Goal: Task Accomplishment & Management: Manage account settings

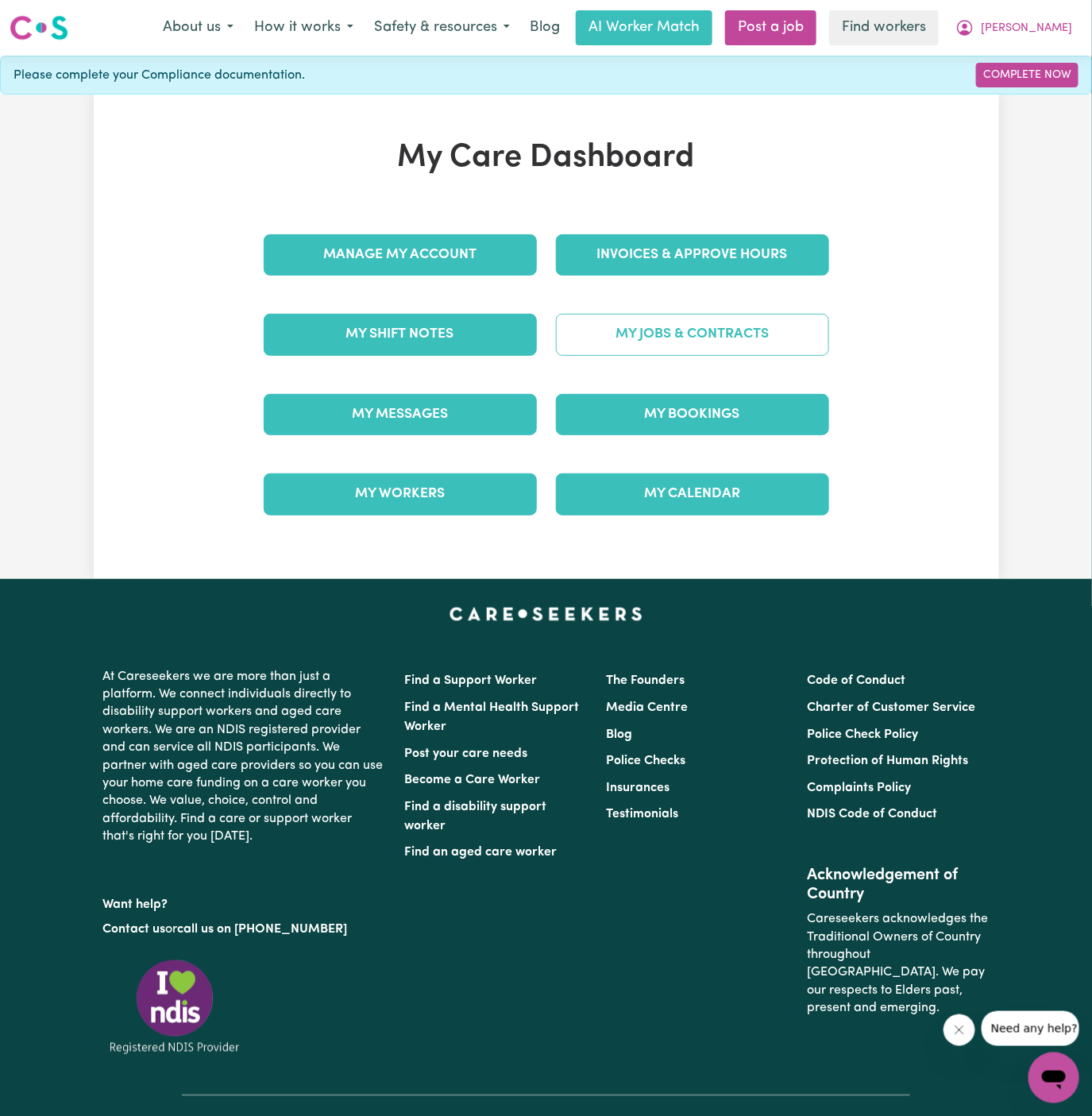
click at [707, 343] on link "My Jobs & Contracts" at bounding box center [693, 333] width 273 height 41
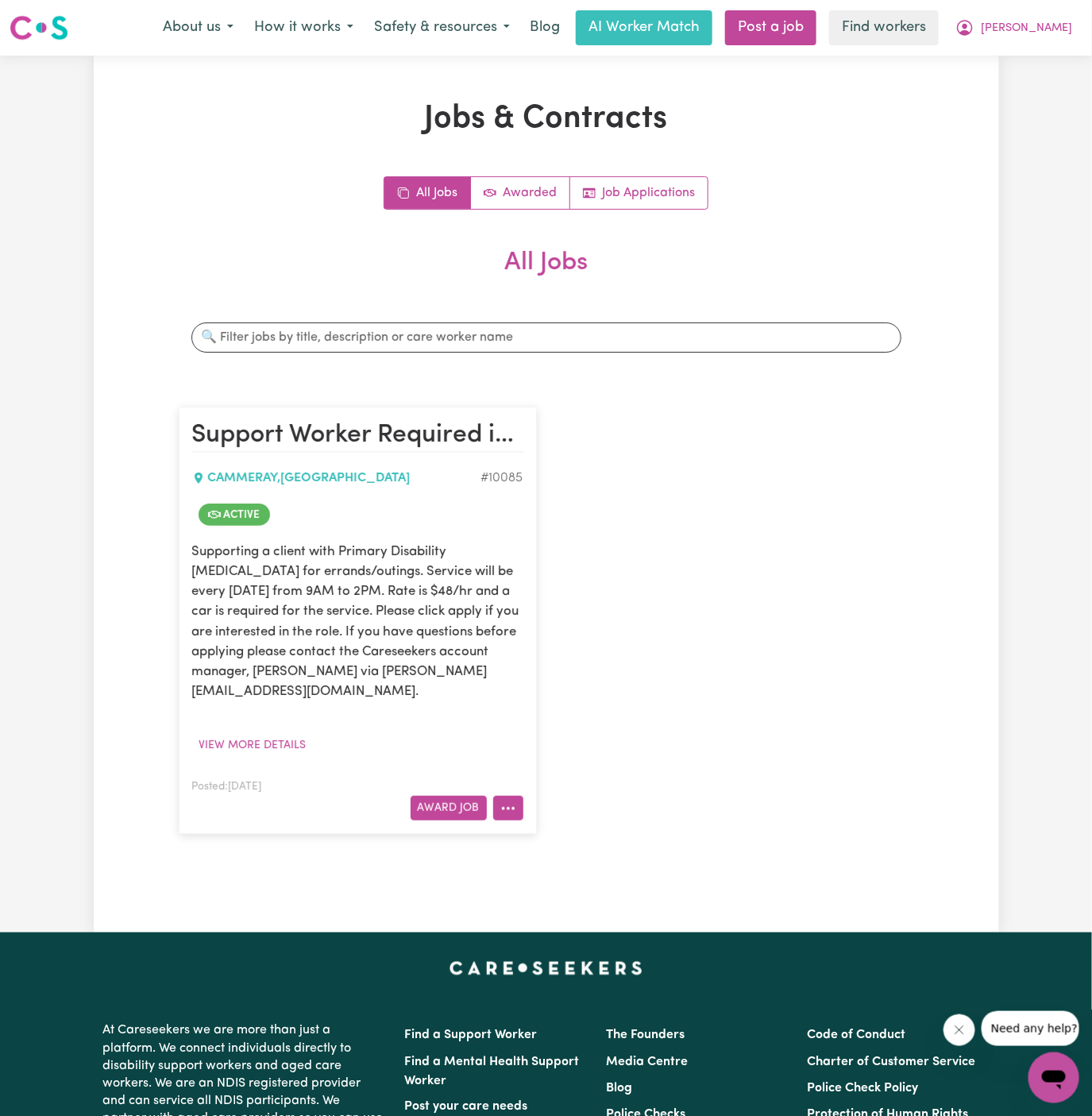
click at [517, 796] on button "More options" at bounding box center [509, 808] width 30 height 24
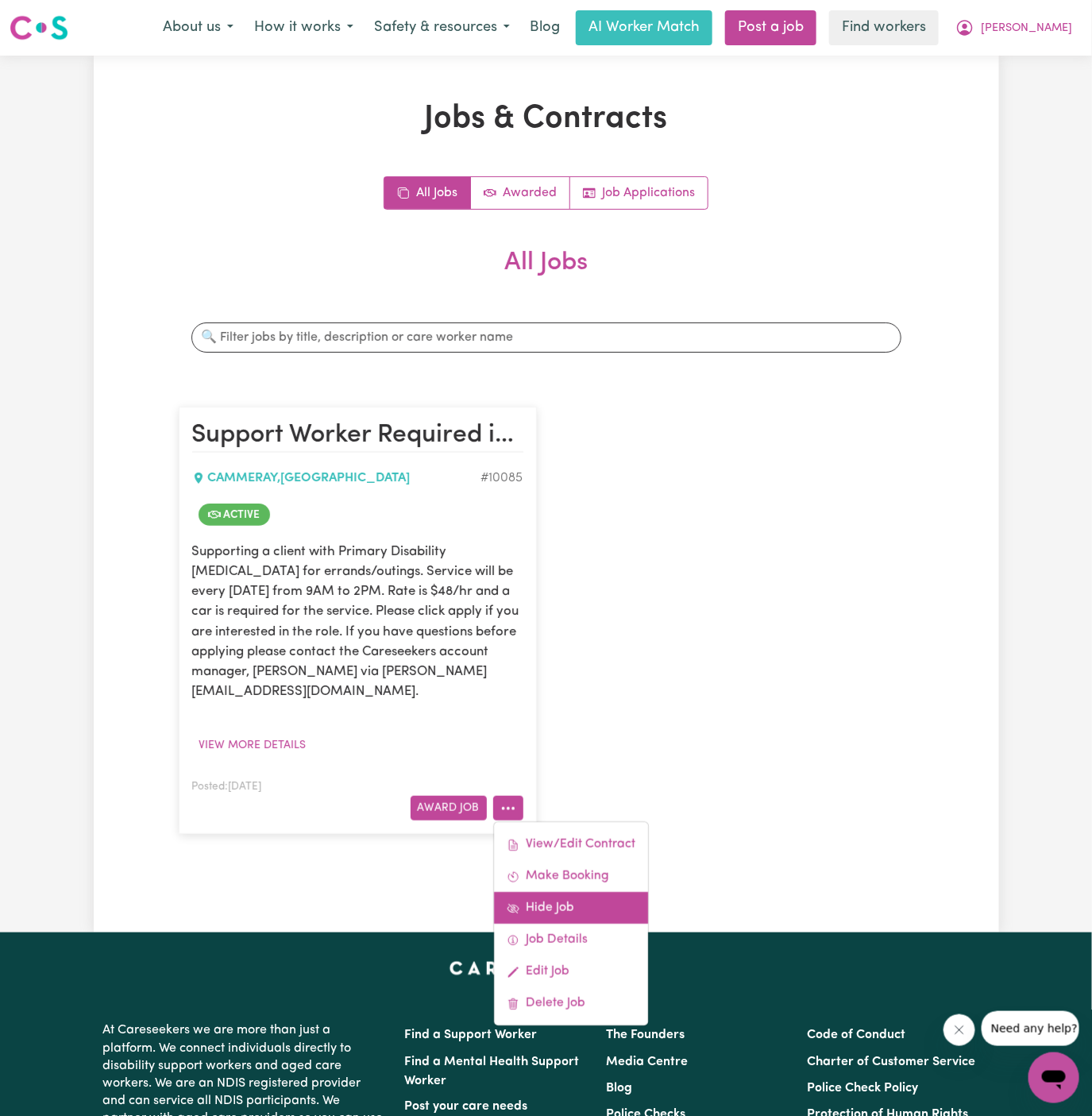
click at [605, 892] on link "Hide Job" at bounding box center [570, 908] width 154 height 31
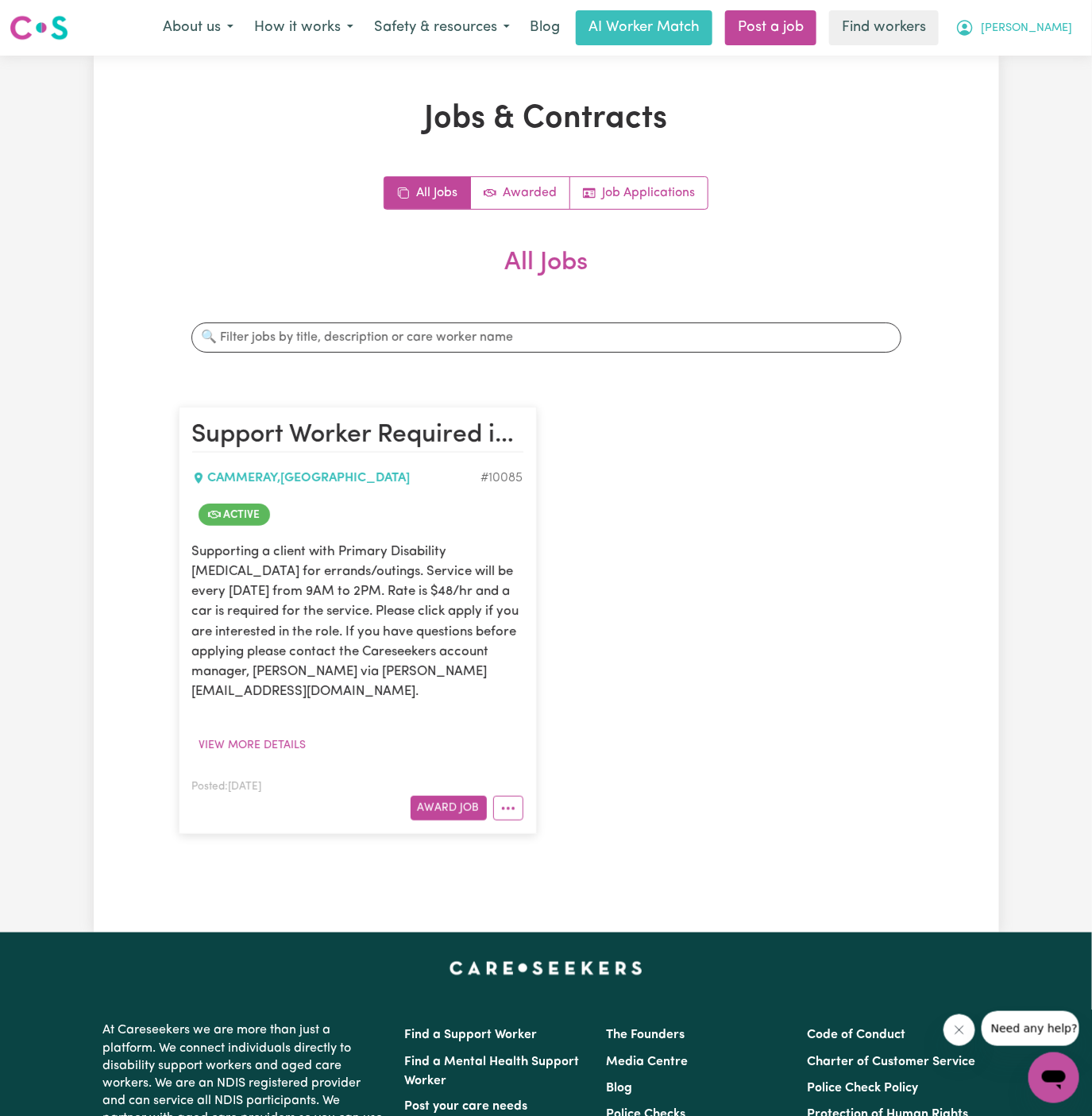
click at [1062, 24] on span "[PERSON_NAME]" at bounding box center [1027, 29] width 91 height 17
click at [1053, 49] on link "My Dashboard" at bounding box center [1019, 62] width 125 height 30
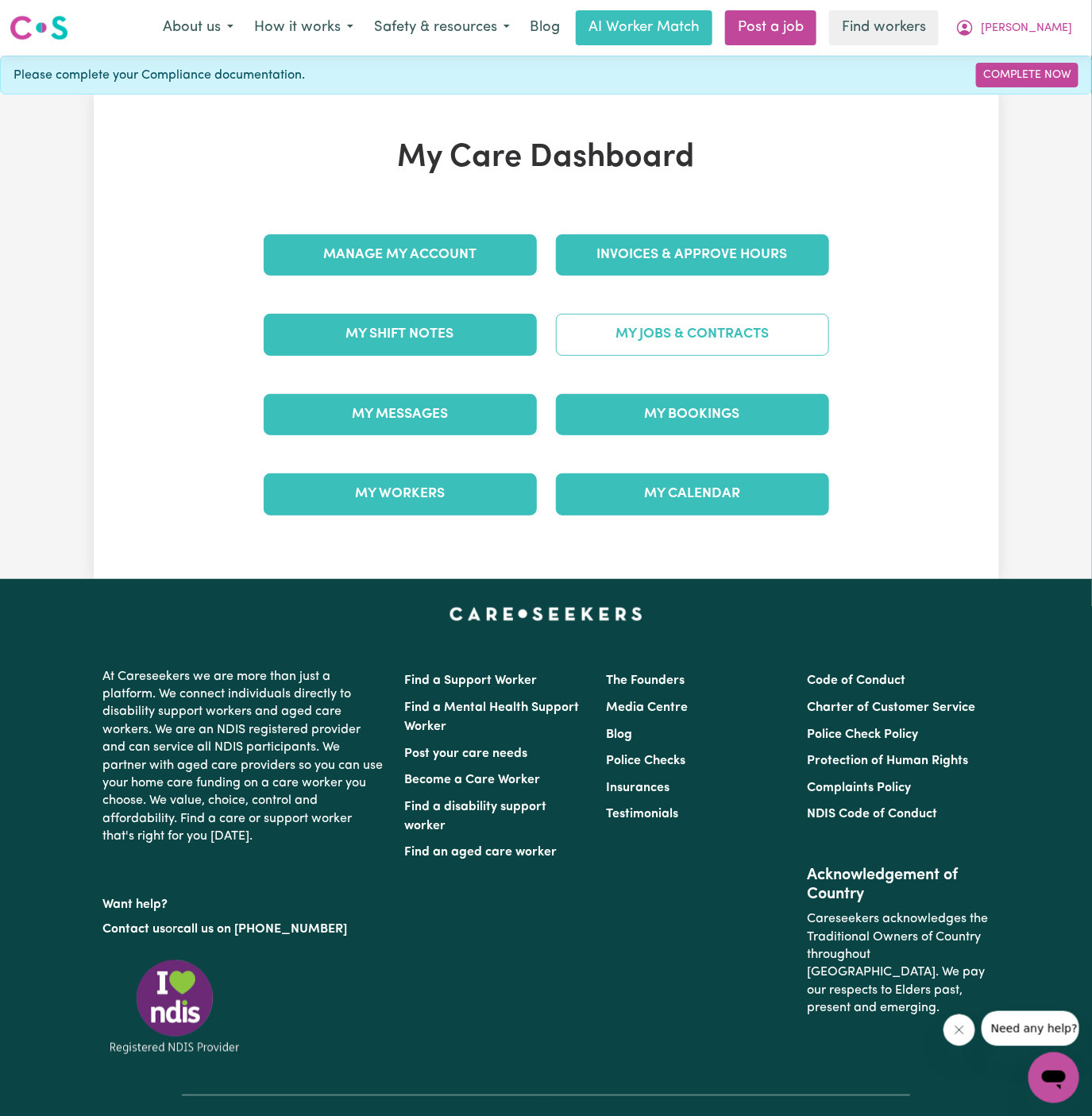
click at [682, 334] on link "My Jobs & Contracts" at bounding box center [693, 333] width 273 height 41
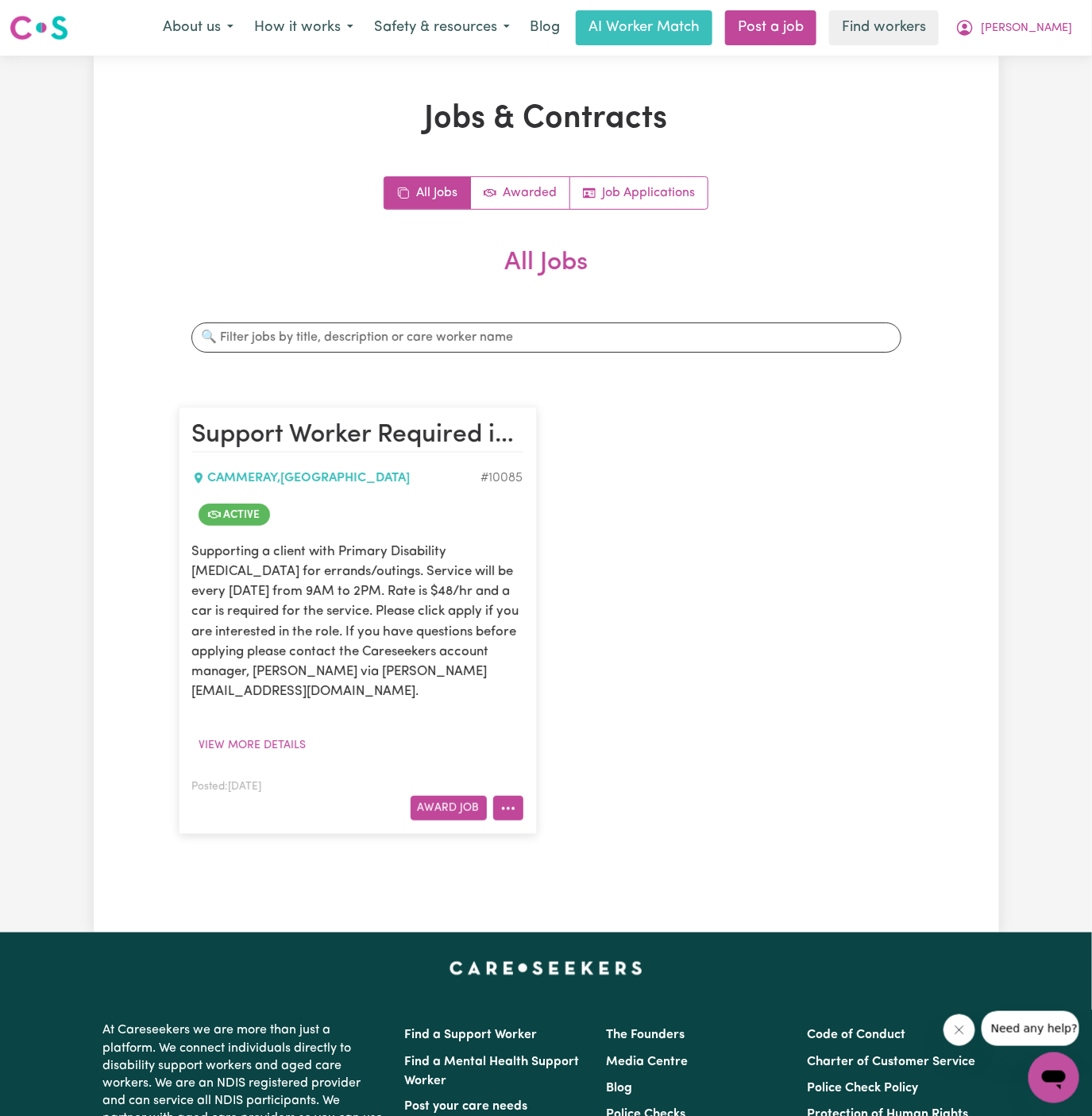
click at [509, 801] on icon "More options" at bounding box center [509, 809] width 16 height 16
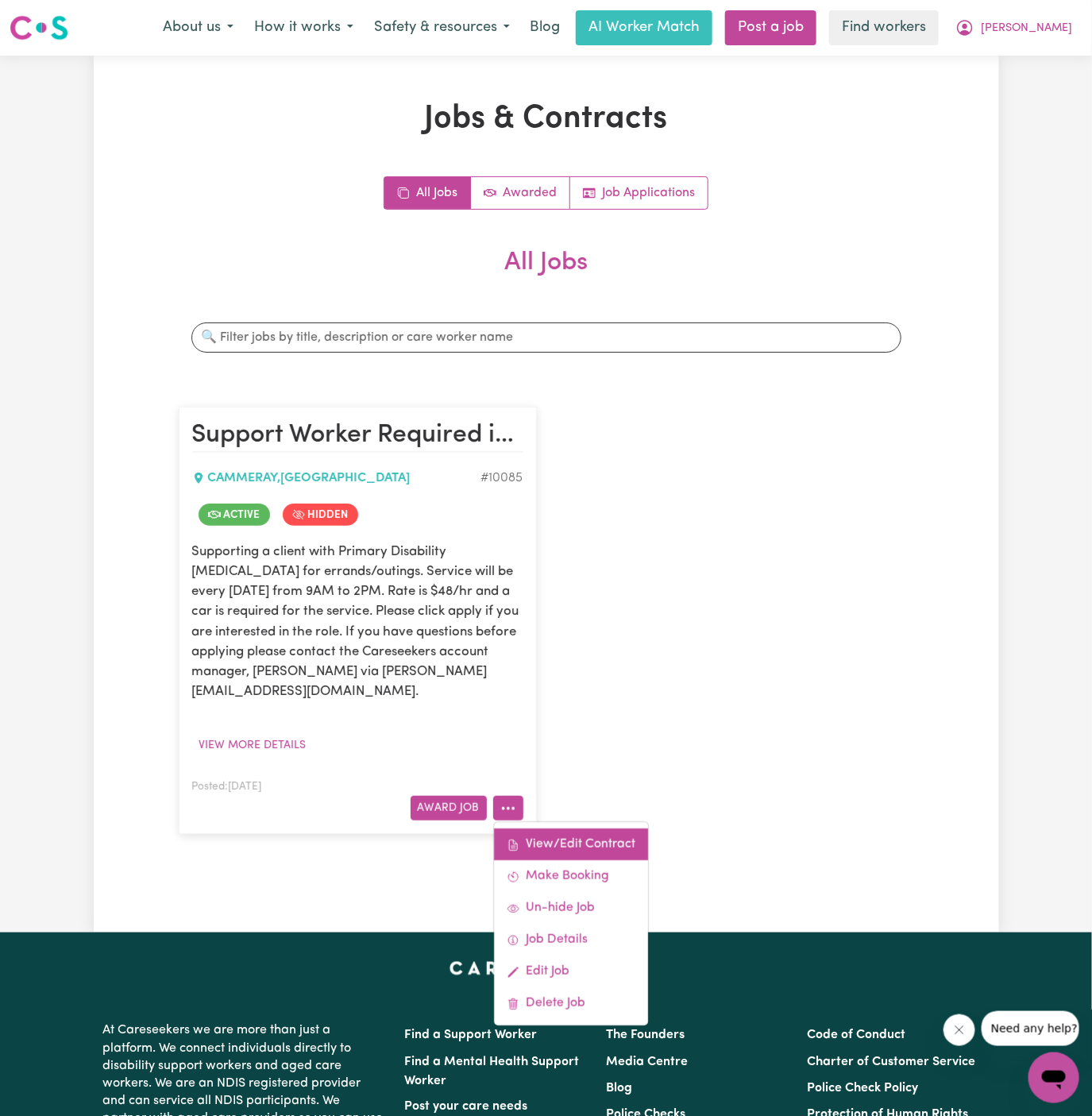
click at [589, 829] on link "View/Edit Contract" at bounding box center [570, 844] width 154 height 31
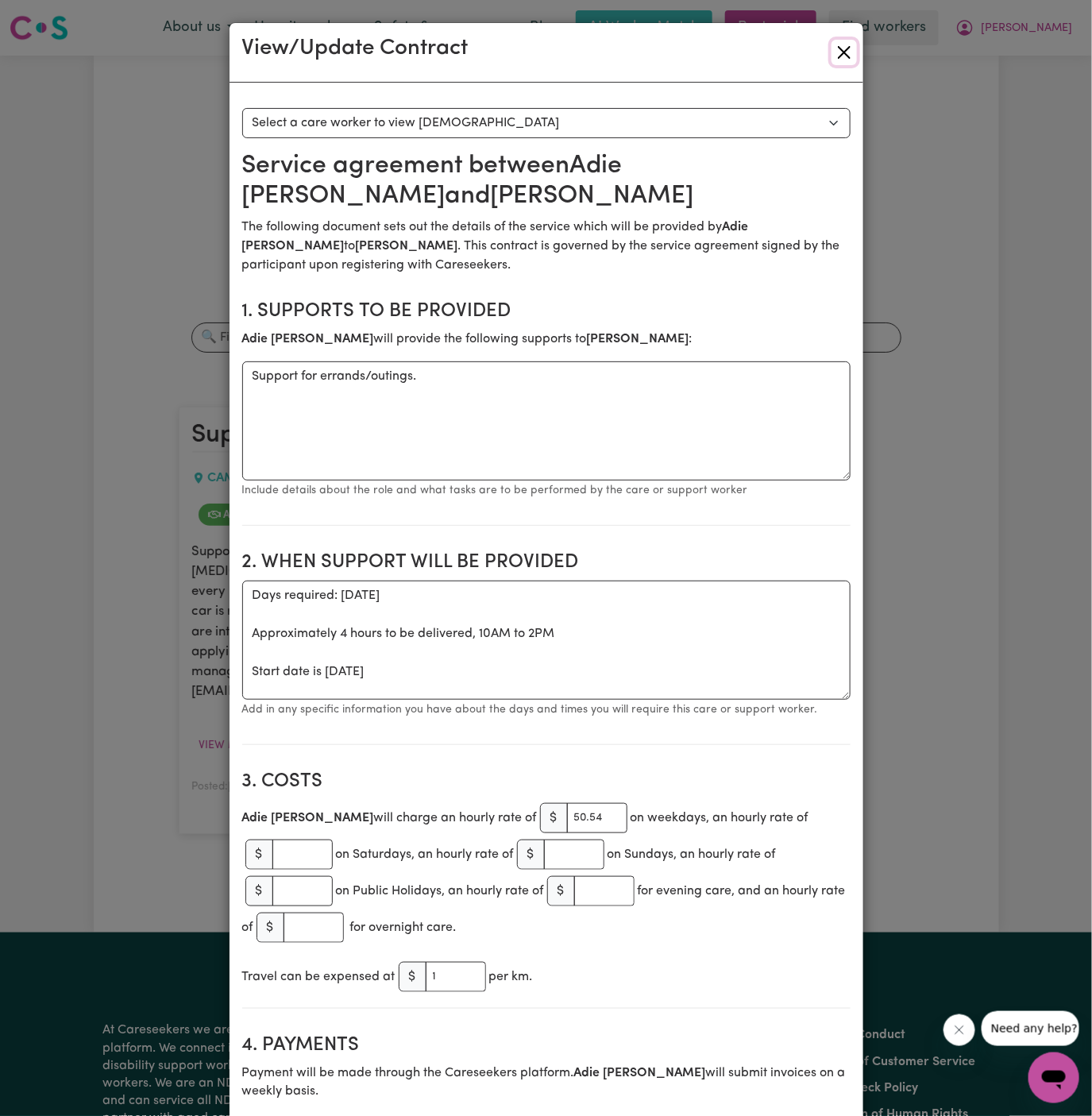
click at [844, 50] on button "Close" at bounding box center [844, 52] width 25 height 25
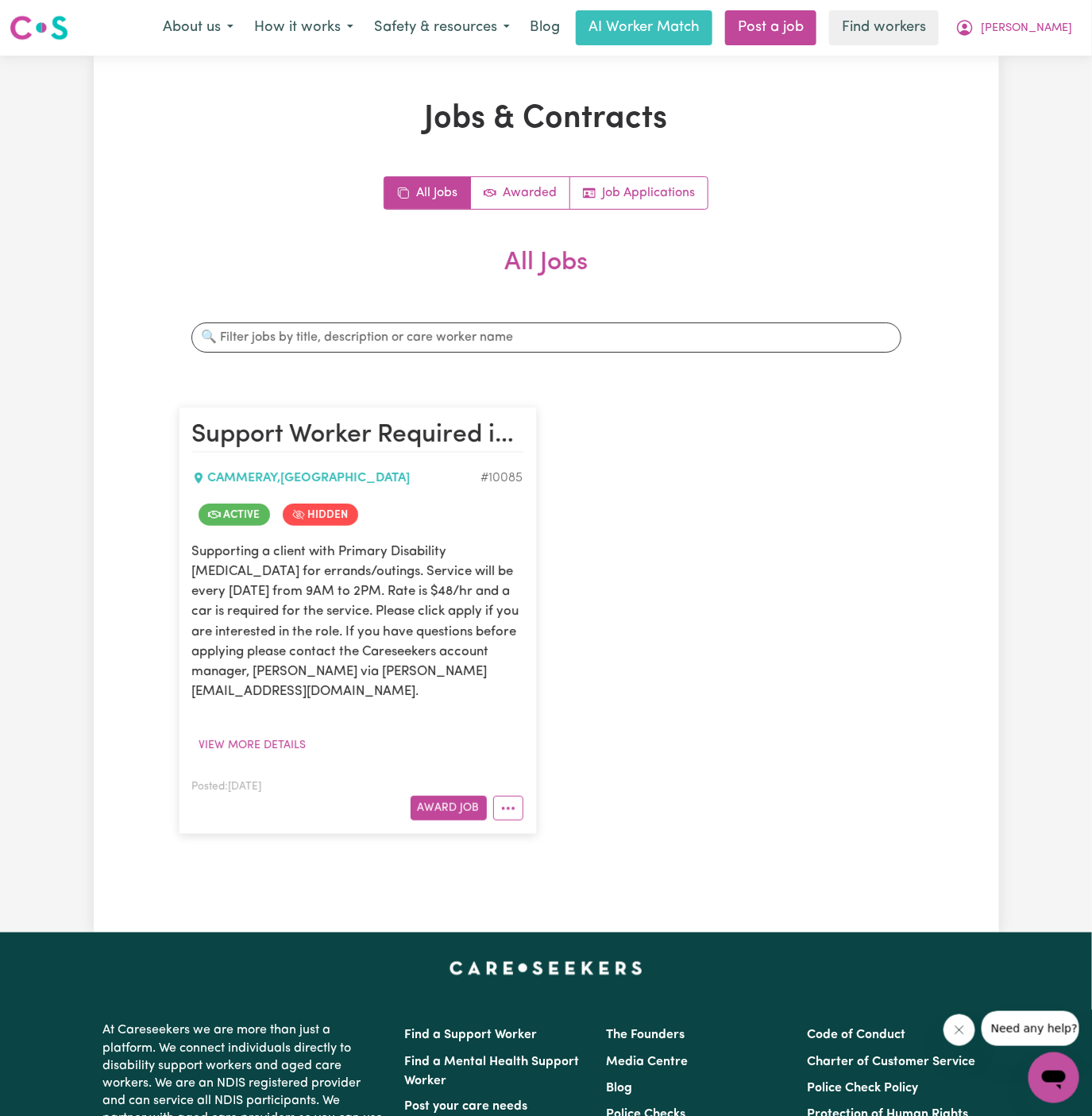
click at [529, 789] on article "Support Worker Required in Cammeray, NSW CAMMERAY , New South Wales # 10085 Act…" at bounding box center [357, 620] width 358 height 427
click at [504, 801] on icon "More options" at bounding box center [509, 809] width 16 height 16
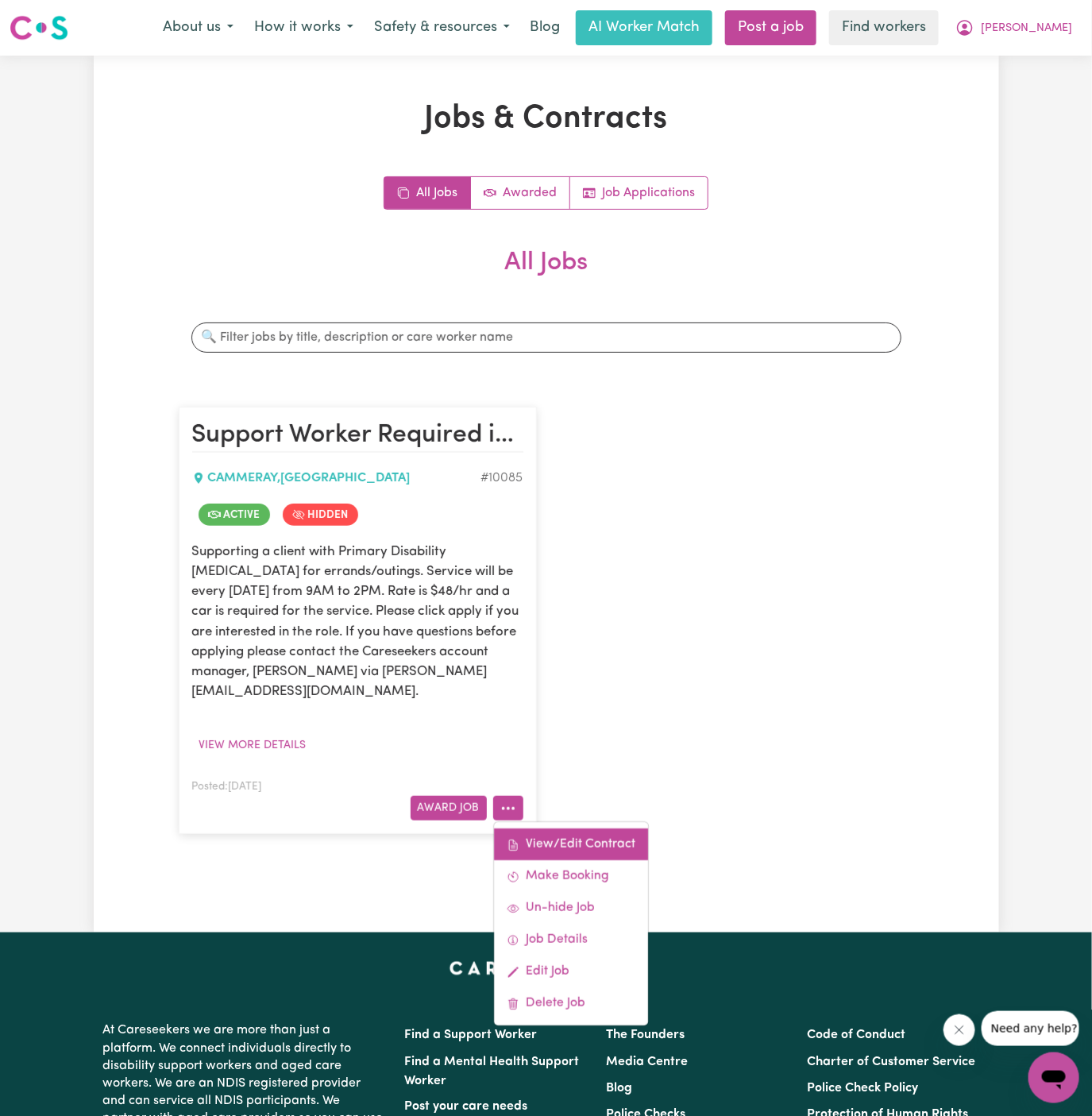
click at [575, 829] on link "View/Edit Contract" at bounding box center [570, 844] width 154 height 31
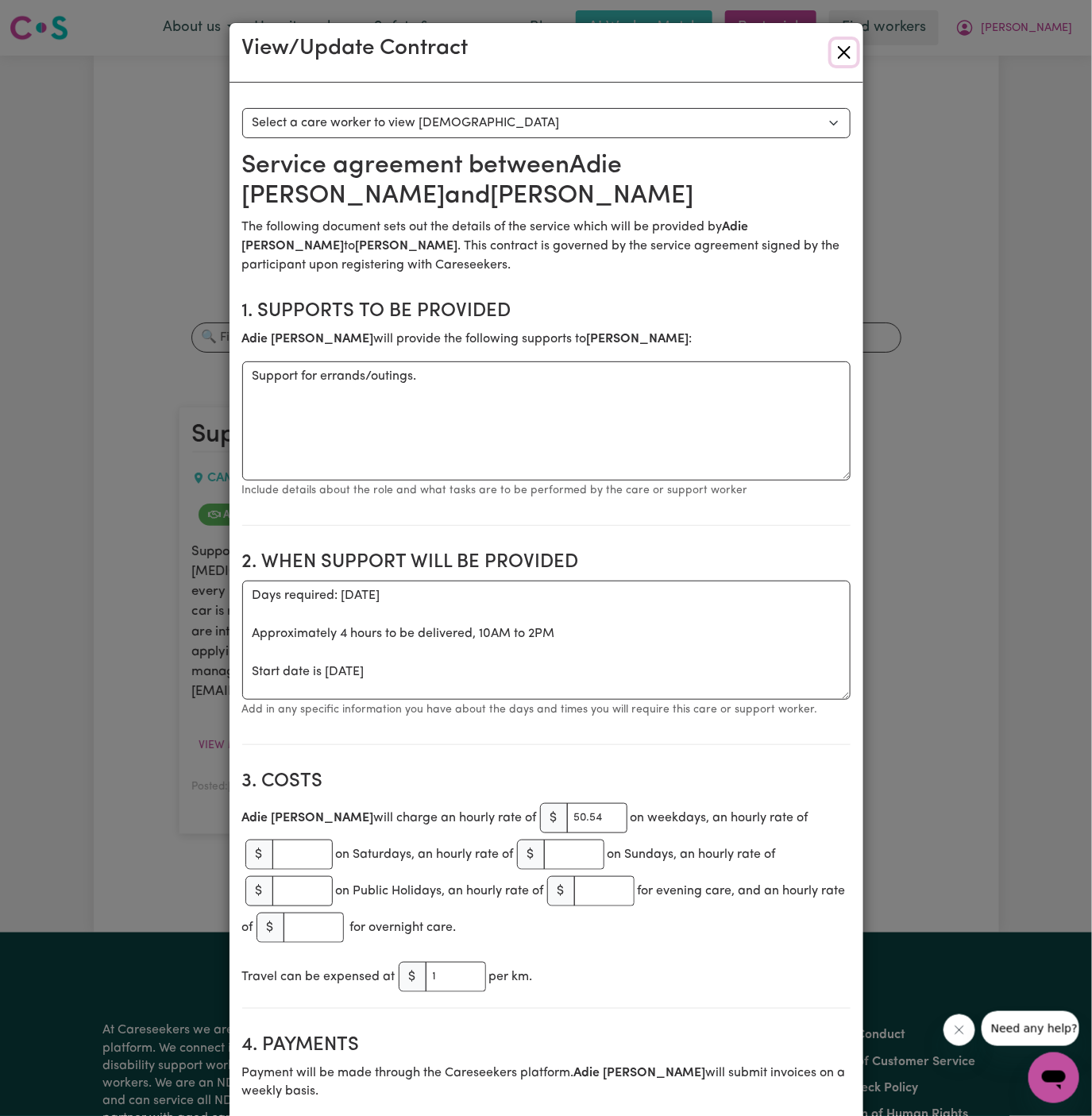
click at [842, 54] on button "Close" at bounding box center [844, 52] width 25 height 25
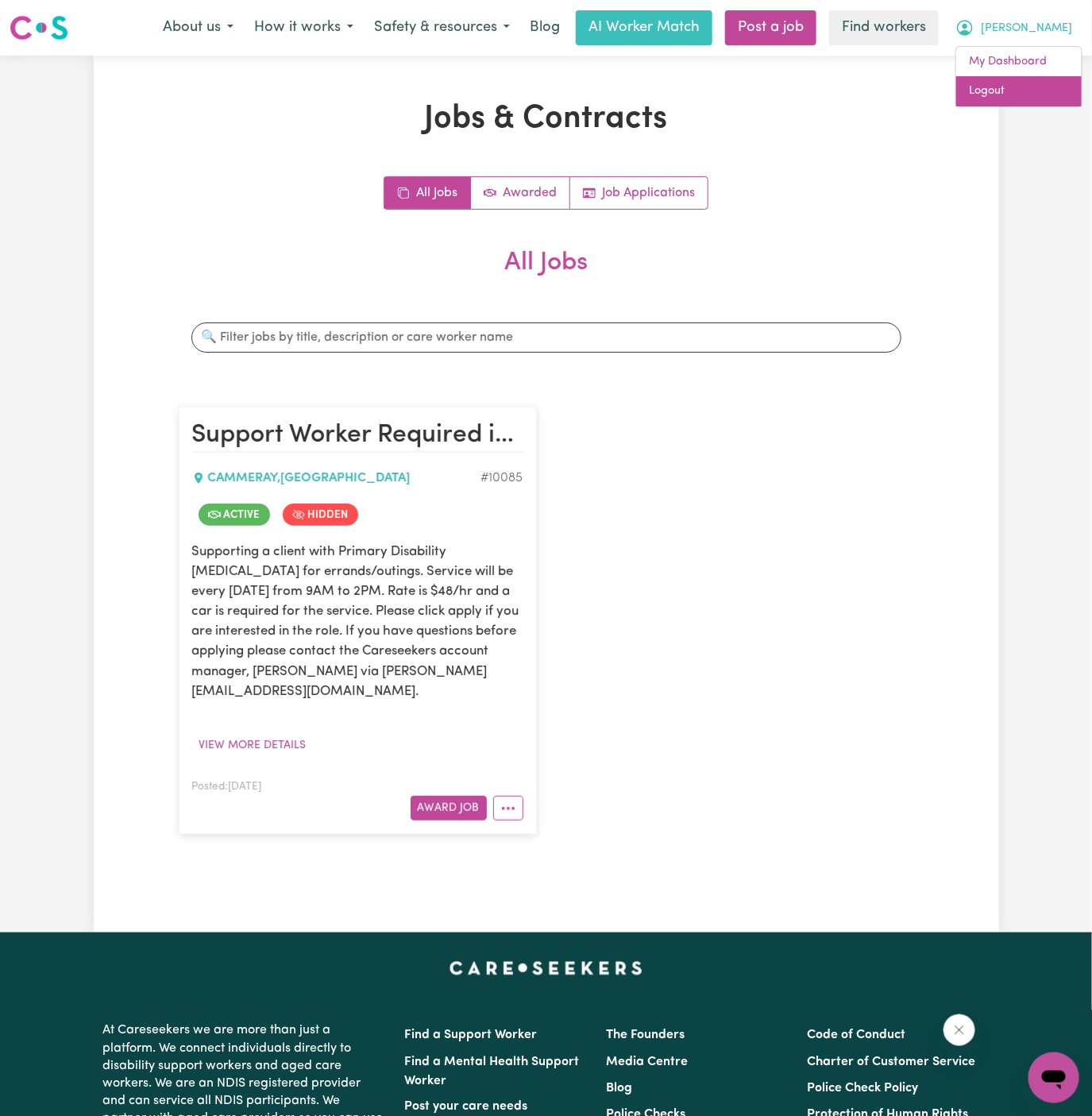
click at [1063, 84] on link "Logout" at bounding box center [1019, 91] width 125 height 30
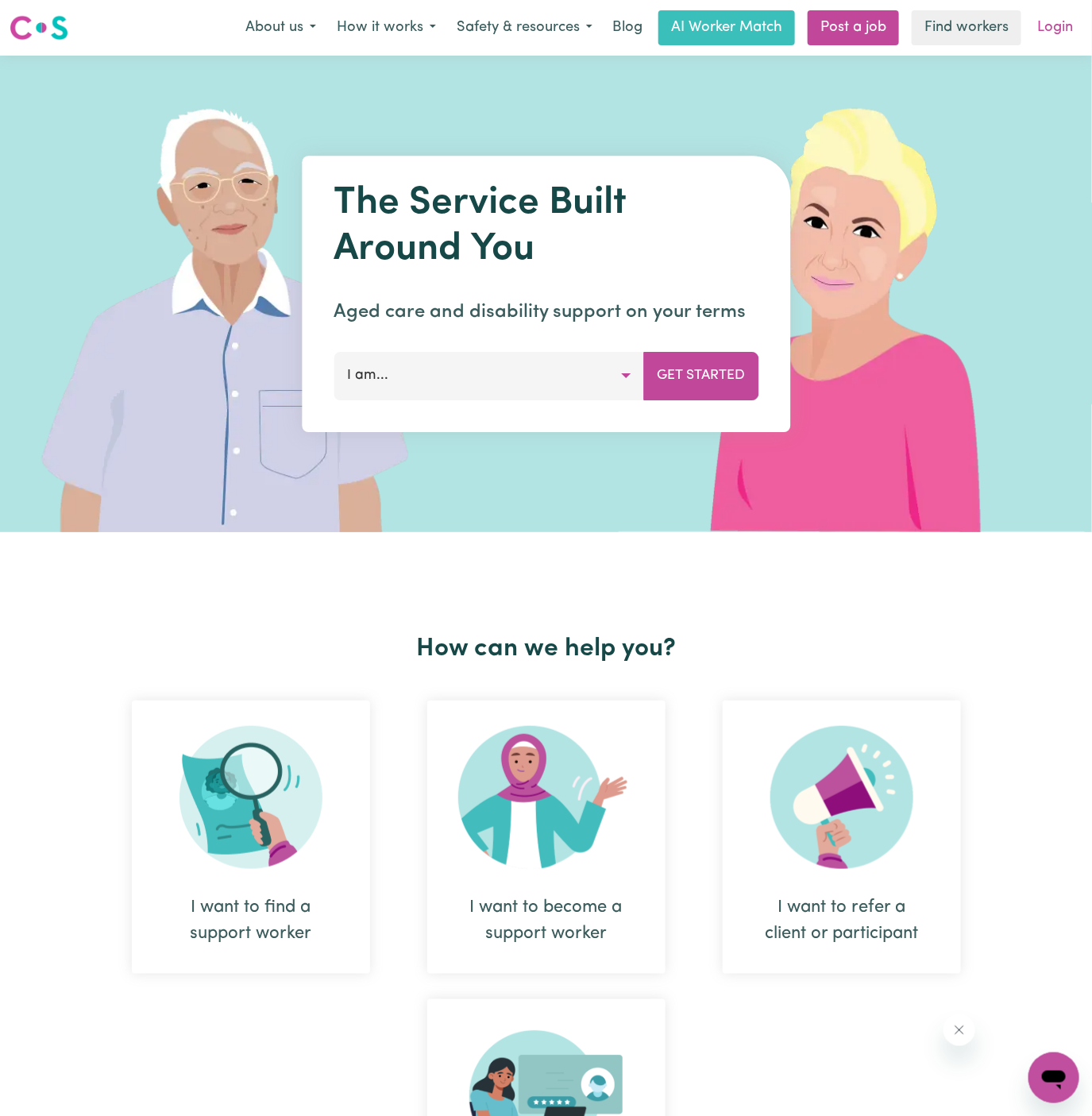
click at [1063, 32] on link "Login" at bounding box center [1055, 28] width 55 height 35
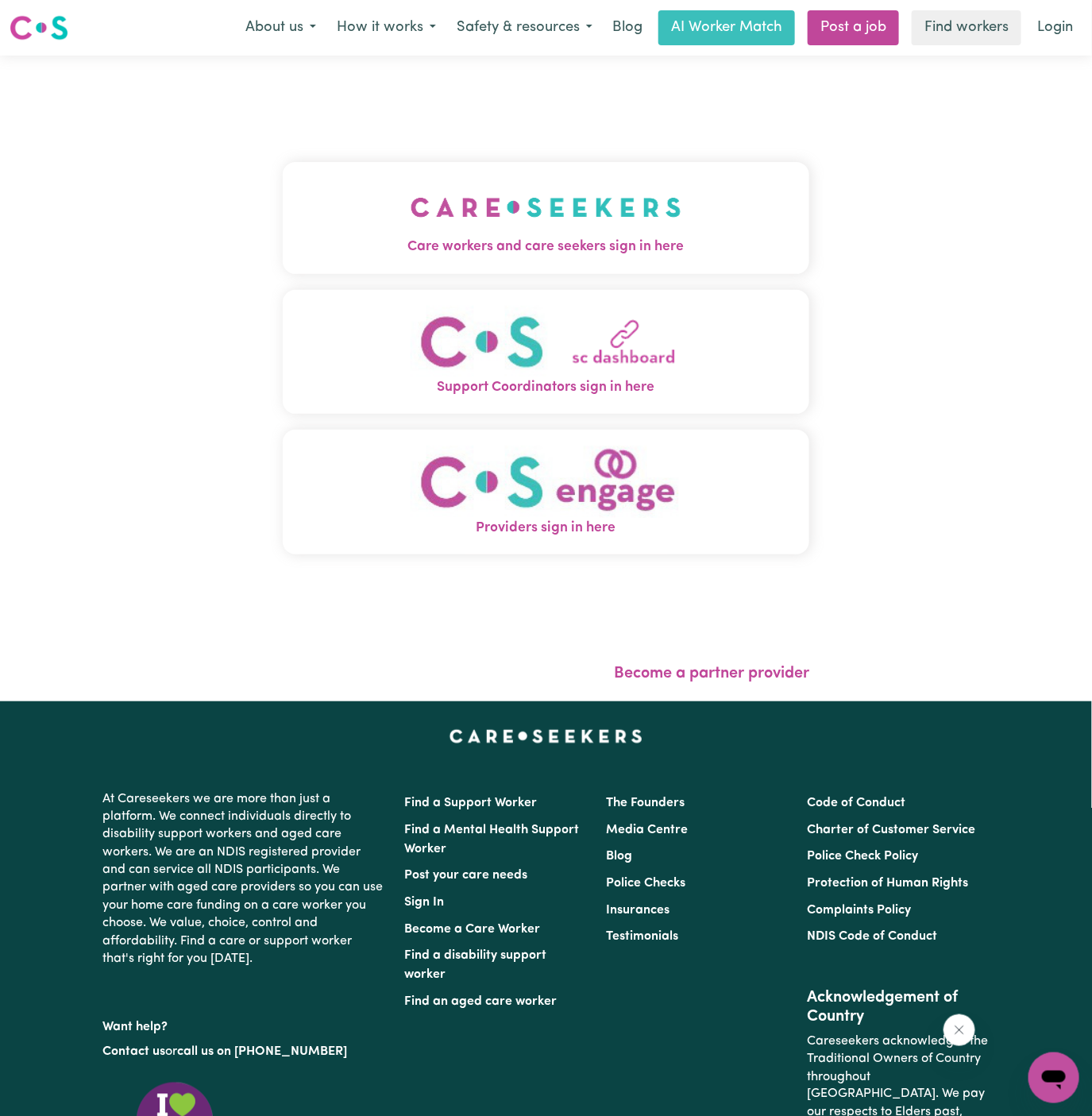
click at [411, 192] on img "Care workers and care seekers sign in here" at bounding box center [546, 207] width 271 height 59
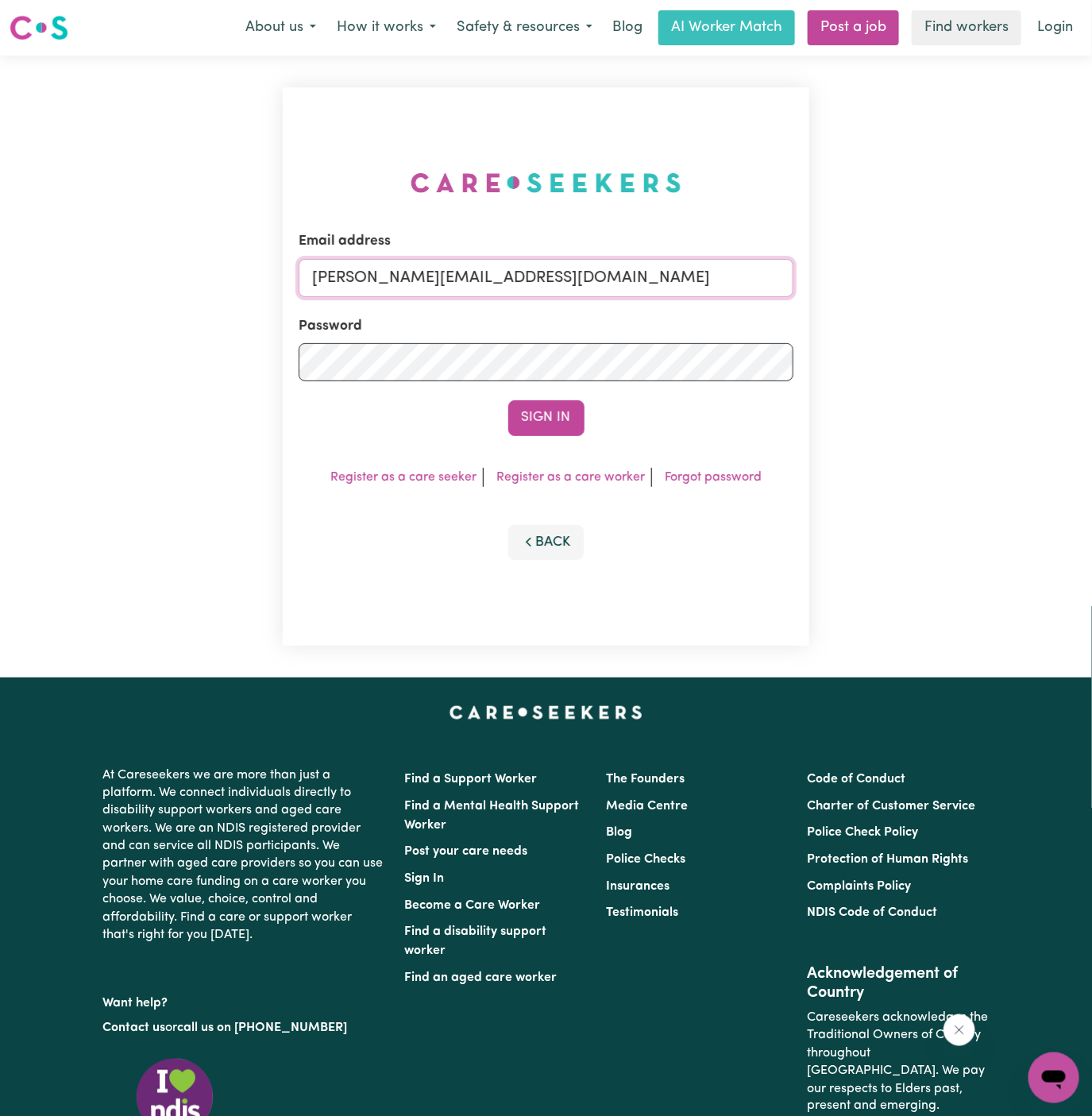
click at [577, 285] on input "dyan@careseekers.com.au" at bounding box center [546, 278] width 495 height 38
click at [428, 291] on input "dyan@careseekers.com.au" at bounding box center [546, 278] width 495 height 38
drag, startPoint x: 396, startPoint y: 281, endPoint x: 1109, endPoint y: 271, distance: 713.1
click at [1091, 271] on html "Menu About us How it works Safety & resources Blog AI Worker Match Post a job F…" at bounding box center [546, 680] width 1092 height 1361
click at [509, 400] on button "Sign In" at bounding box center [547, 418] width 77 height 35
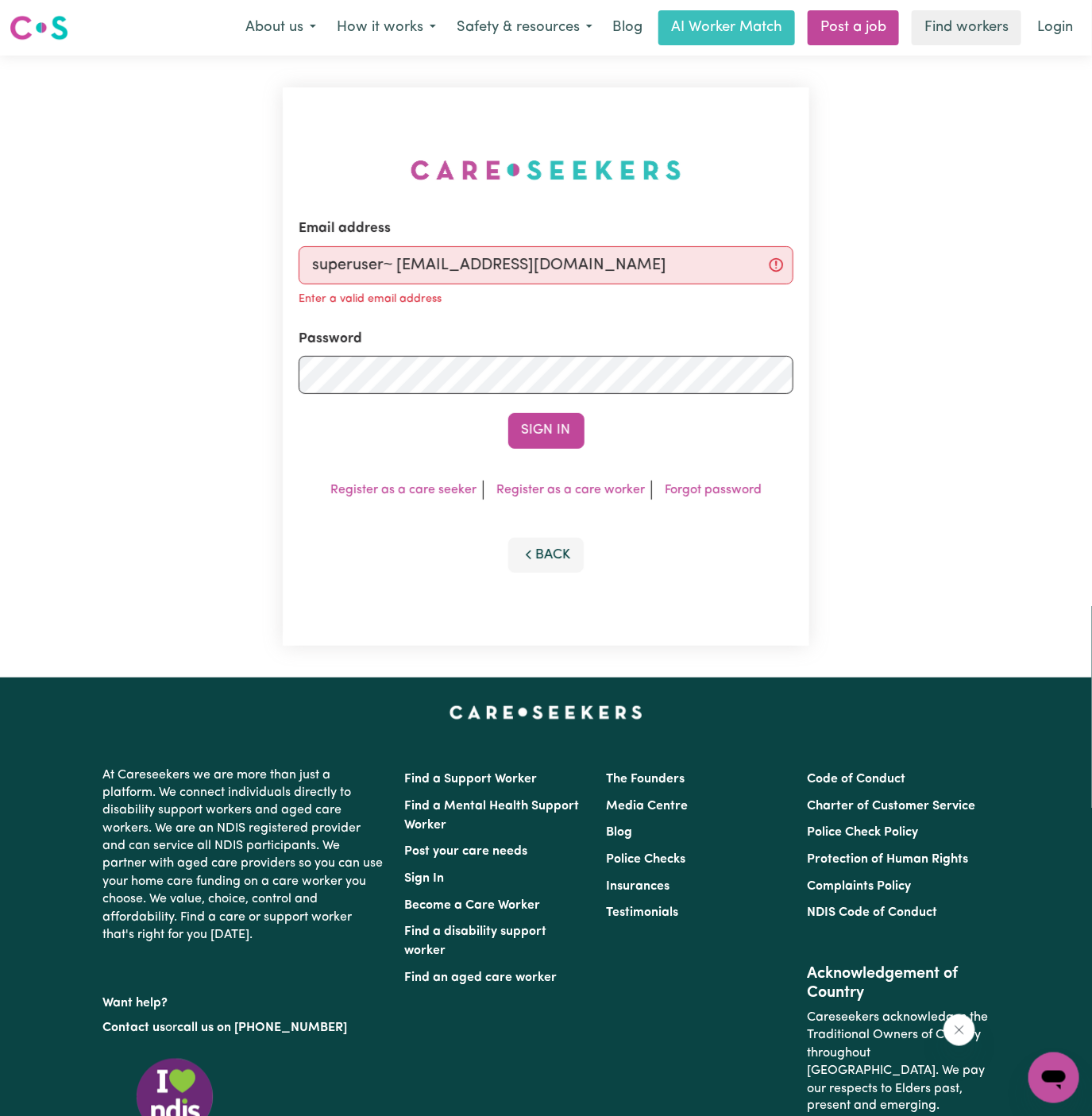
click at [403, 267] on input "superuser~ RuthHarrisonVC@careseekers.com.au" at bounding box center [546, 266] width 495 height 38
type input "superuser~RuthHarrisonVC@careseekers.com.au"
click at [509, 413] on button "Sign In" at bounding box center [547, 430] width 77 height 35
